Goal: Task Accomplishment & Management: Complete application form

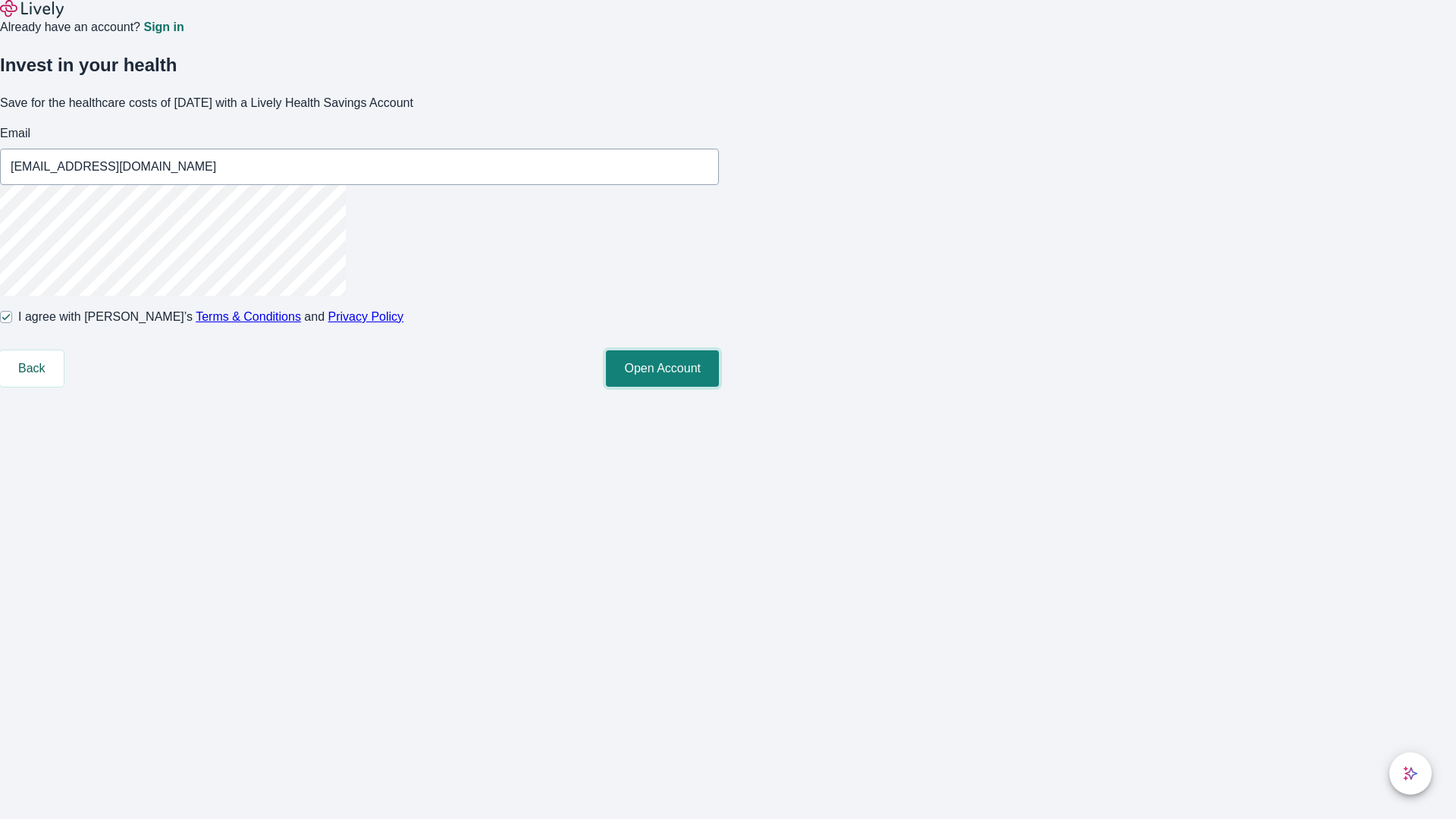
click at [719, 387] on button "Open Account" at bounding box center [662, 367] width 113 height 36
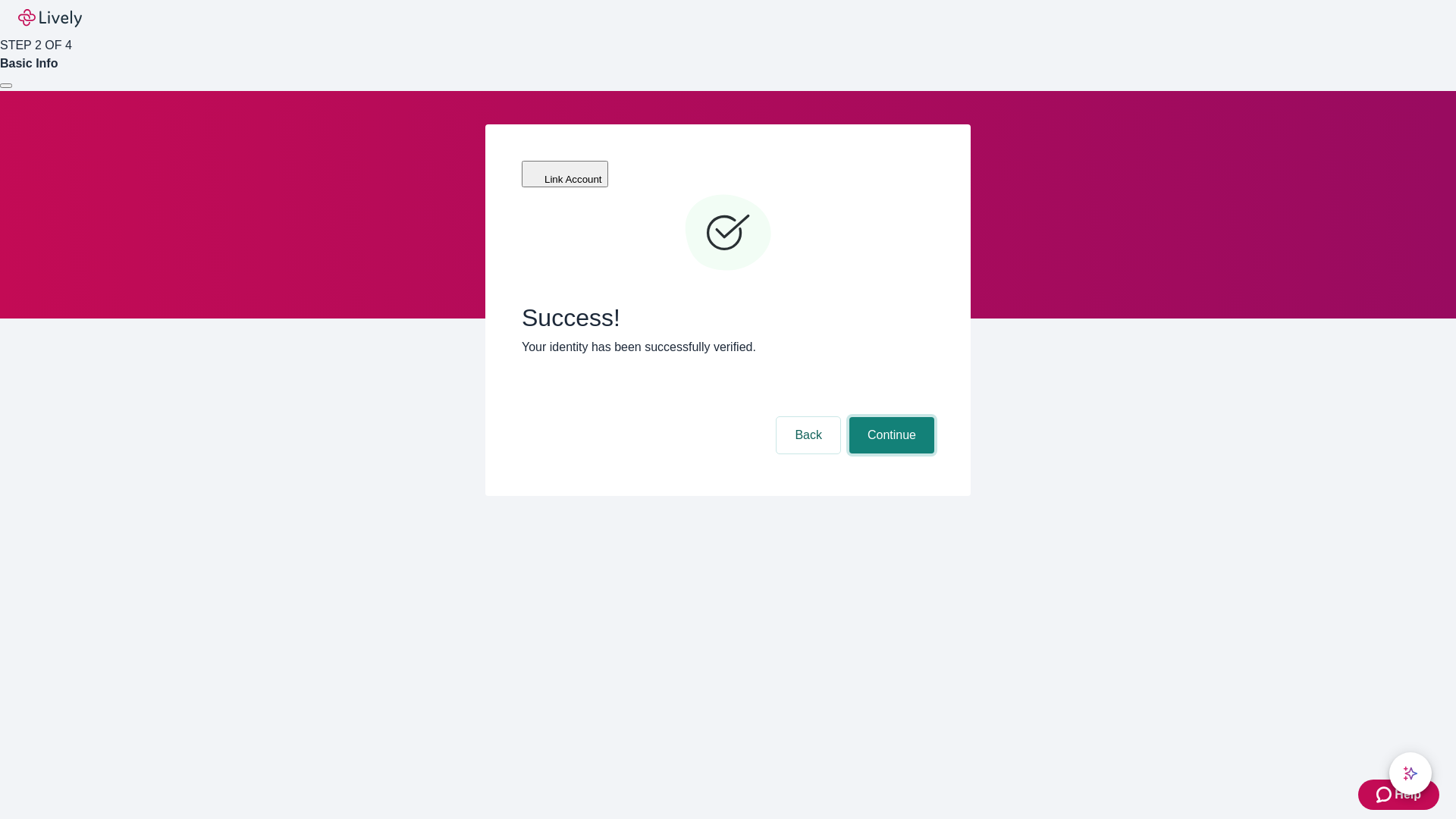
click at [890, 417] on button "Continue" at bounding box center [892, 435] width 85 height 36
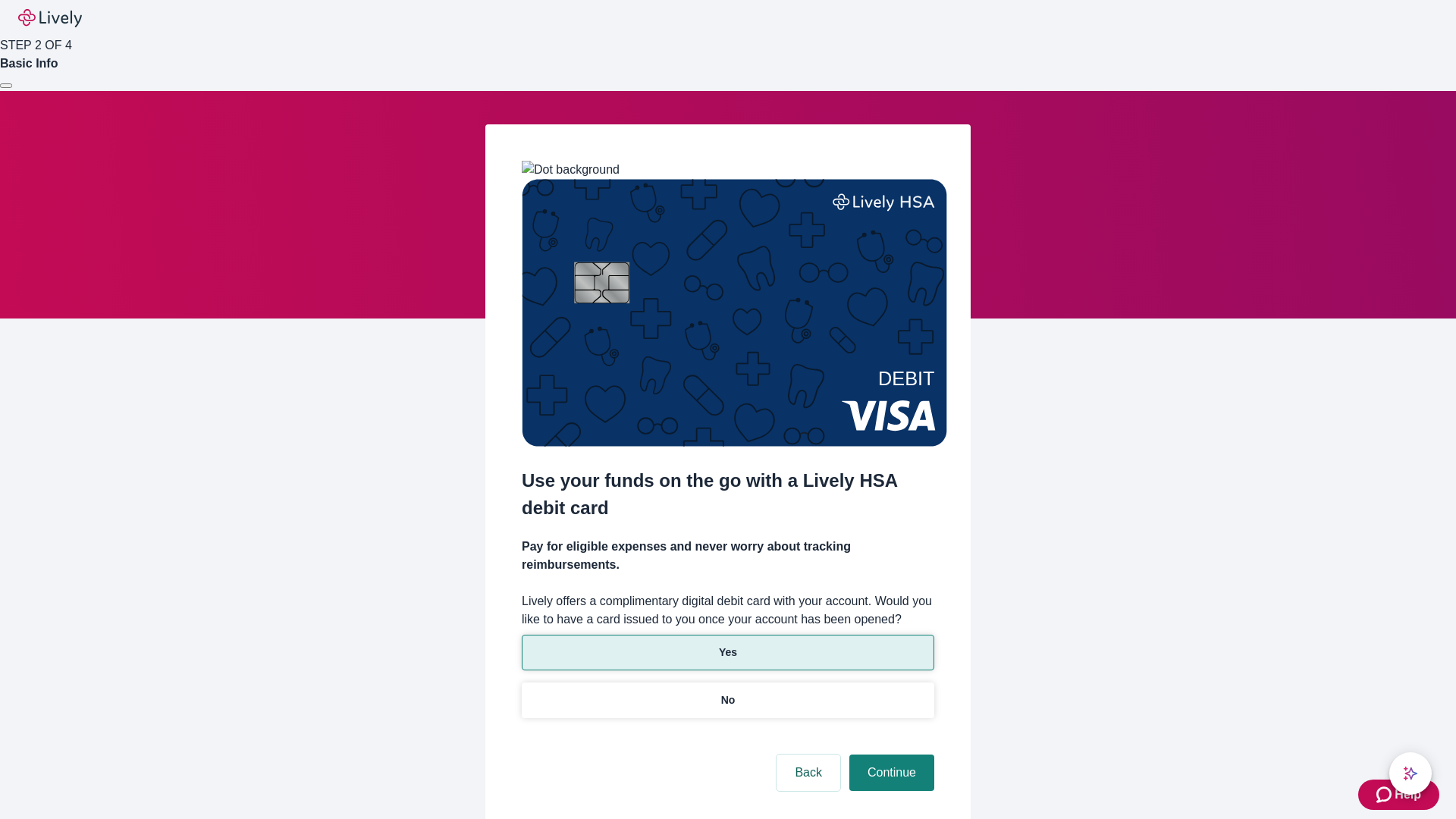
click at [727, 644] on p "Yes" at bounding box center [728, 652] width 18 height 16
click at [890, 754] on button "Continue" at bounding box center [892, 772] width 85 height 36
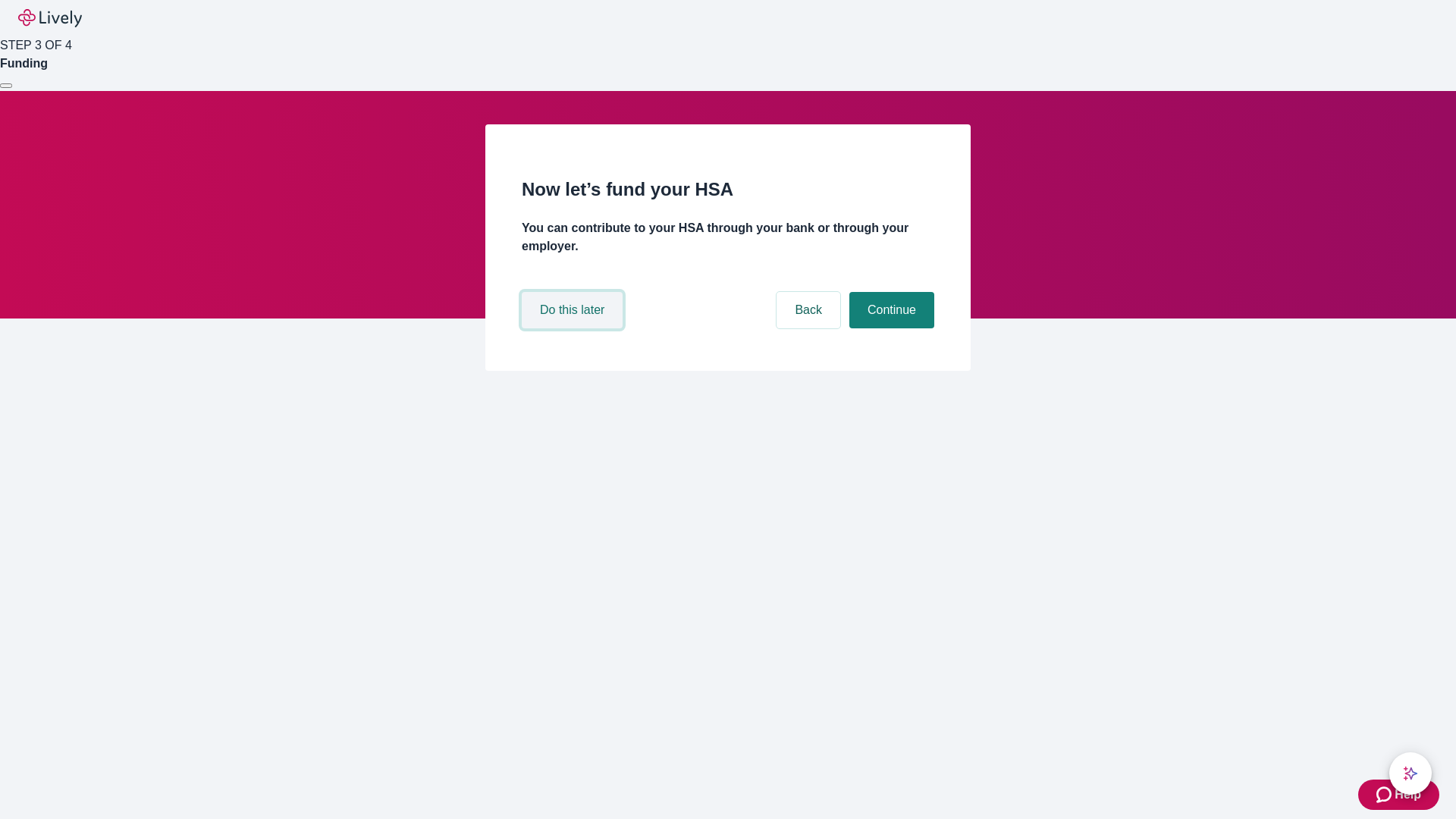
click at [574, 328] on button "Do this later" at bounding box center [573, 310] width 101 height 36
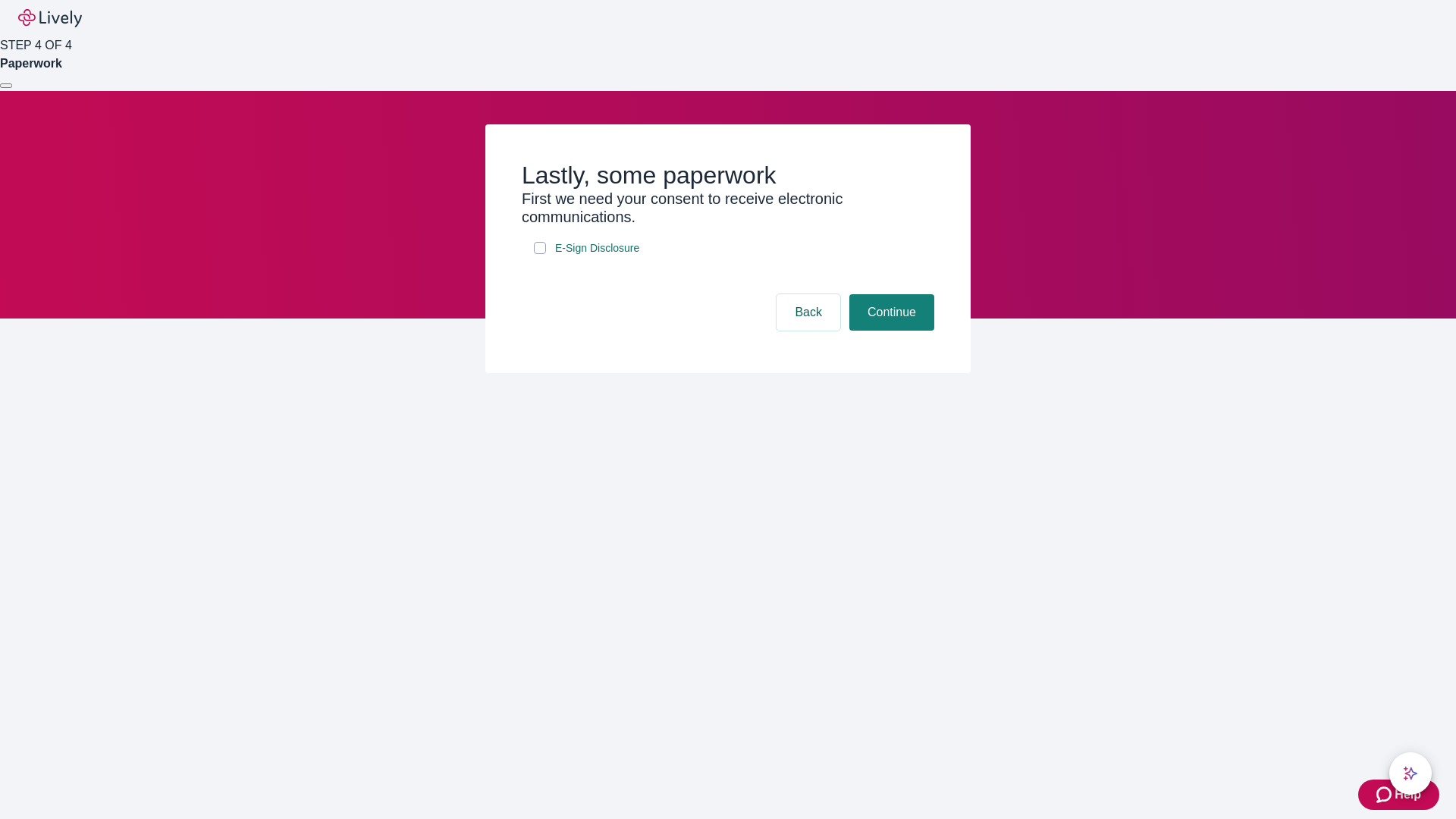
click at [540, 254] on input "E-Sign Disclosure" at bounding box center [540, 247] width 12 height 12
checkbox input "true"
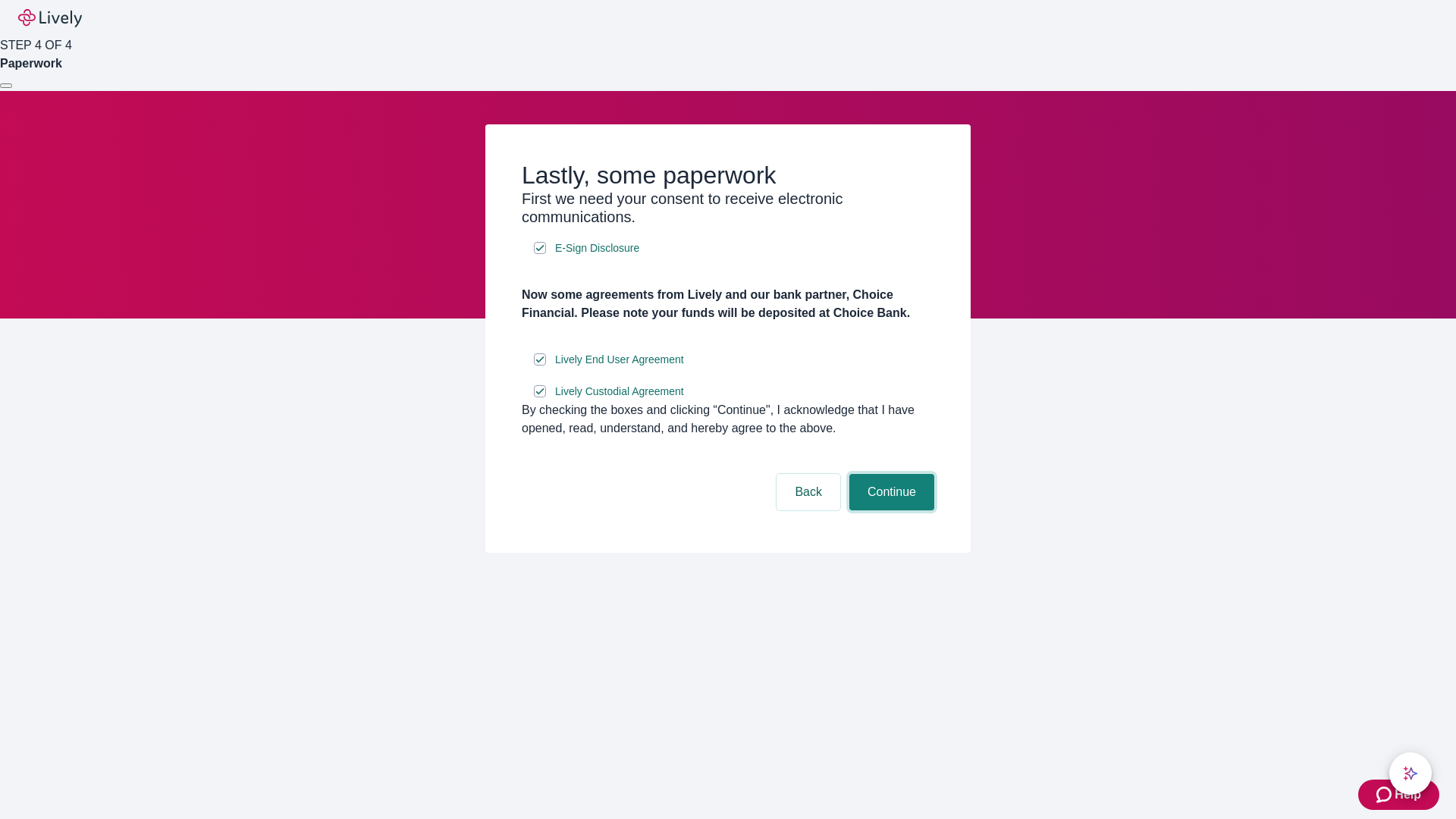
click at [890, 510] on button "Continue" at bounding box center [892, 492] width 85 height 36
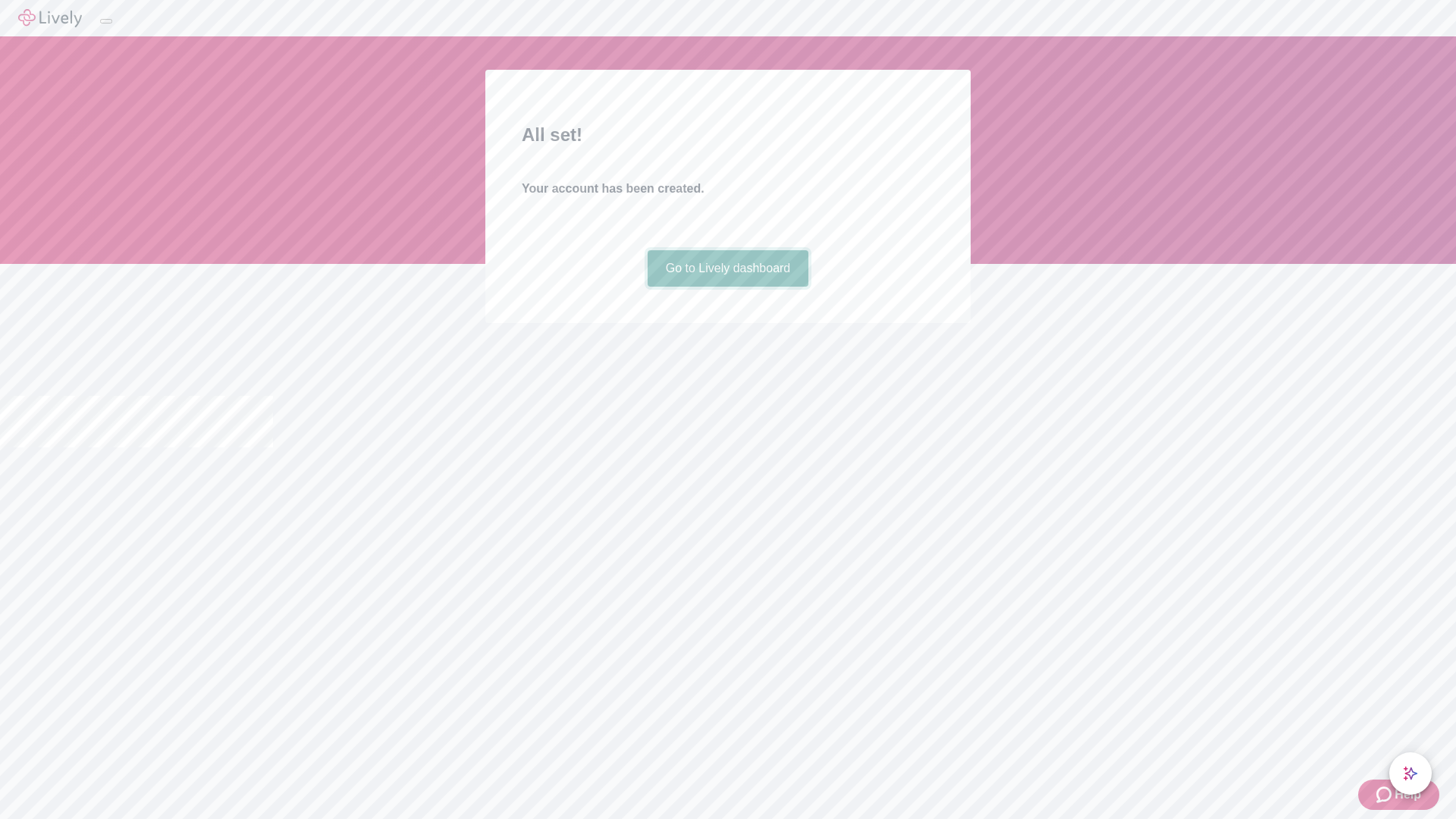
click at [727, 287] on link "Go to Lively dashboard" at bounding box center [729, 267] width 162 height 36
